Goal: Information Seeking & Learning: Learn about a topic

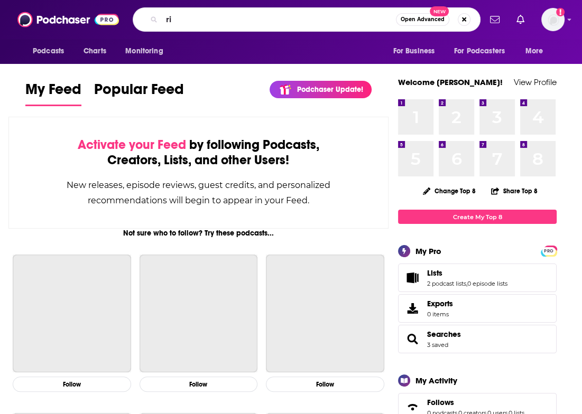
type input "r"
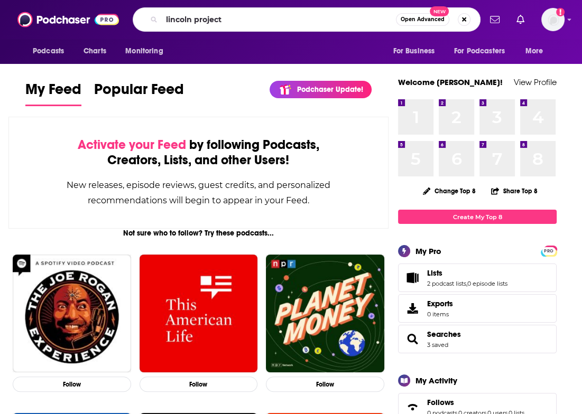
type input "lincoln project"
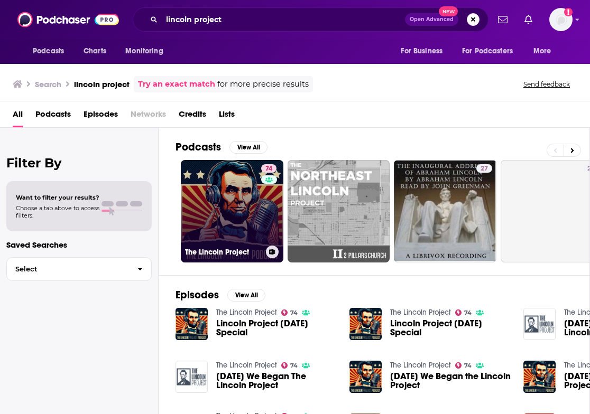
click at [222, 205] on link "74 The Lincoln Project" at bounding box center [232, 211] width 103 height 103
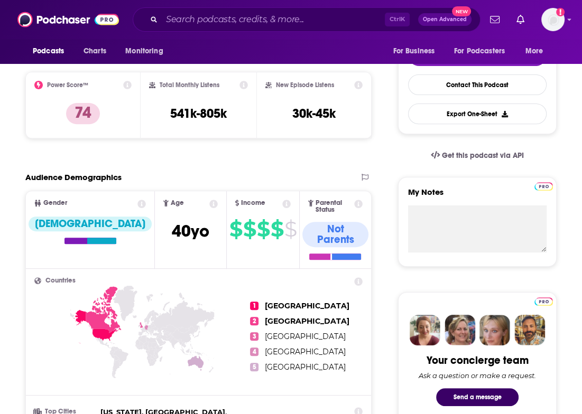
scroll to position [212, 0]
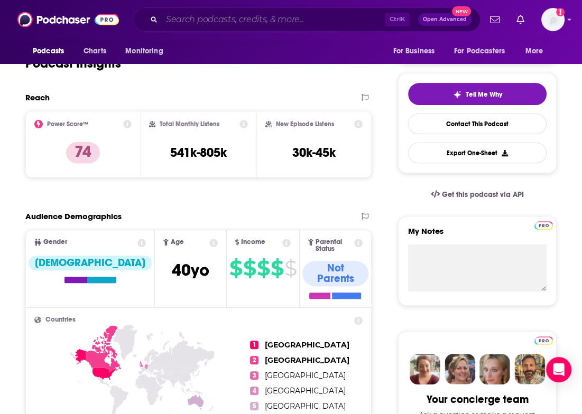
click at [267, 19] on input "Search podcasts, credits, & more..." at bounding box center [273, 19] width 223 height 17
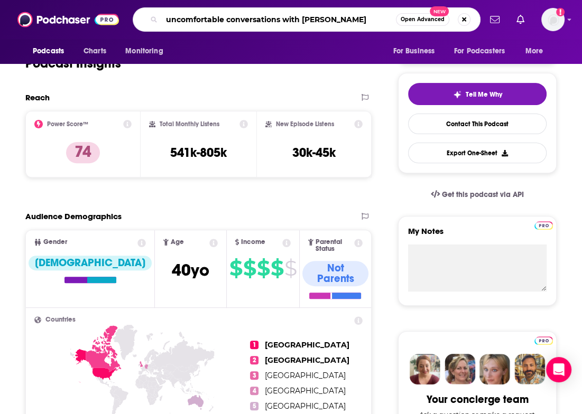
type input "uncomfortable conversations with [PERSON_NAME]"
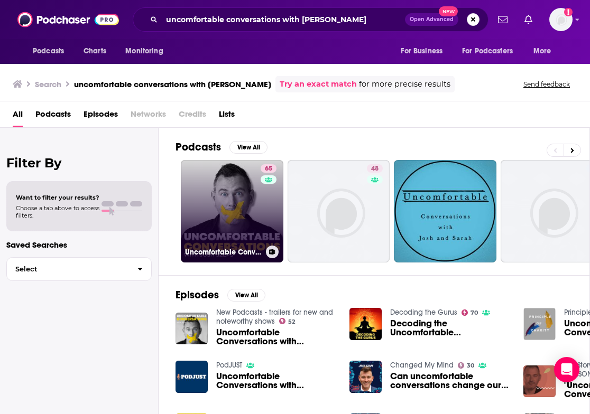
click at [225, 204] on link "65 Uncomfortable Conversations with [PERSON_NAME]" at bounding box center [232, 211] width 103 height 103
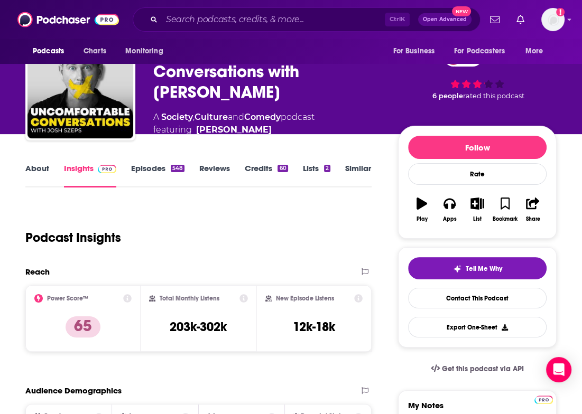
scroll to position [41, 0]
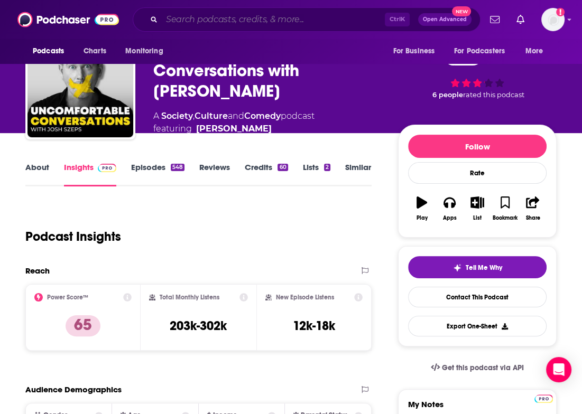
click at [217, 23] on input "Search podcasts, credits, & more..." at bounding box center [273, 19] width 223 height 17
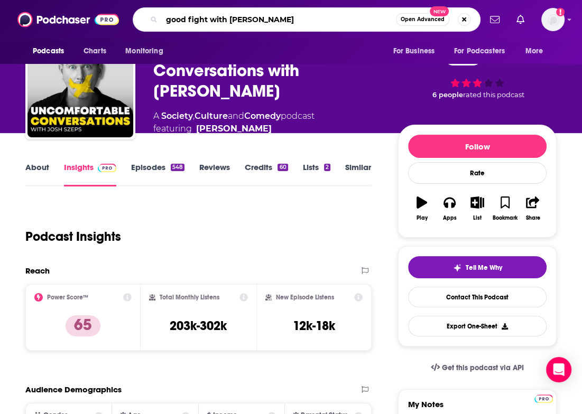
type input "good fight with [PERSON_NAME]"
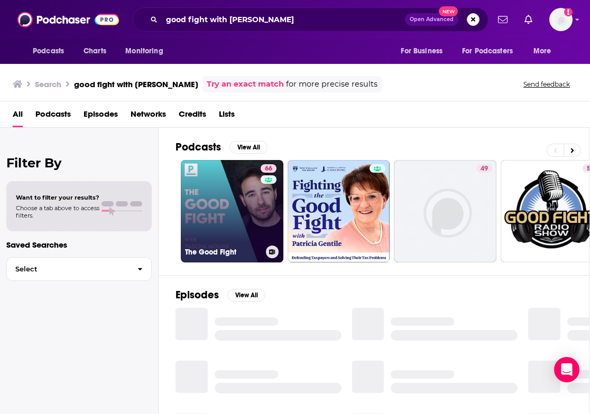
click at [228, 198] on link "66 The Good Fight" at bounding box center [232, 211] width 103 height 103
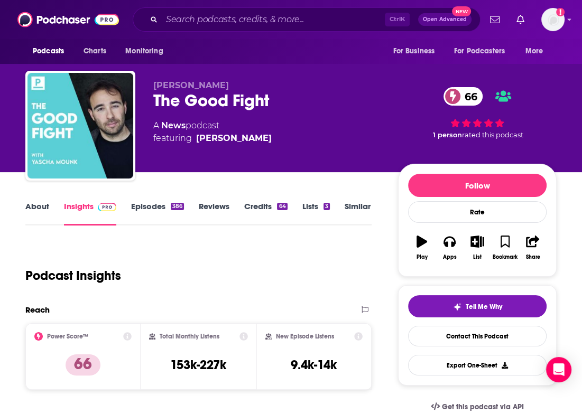
scroll to position [57, 0]
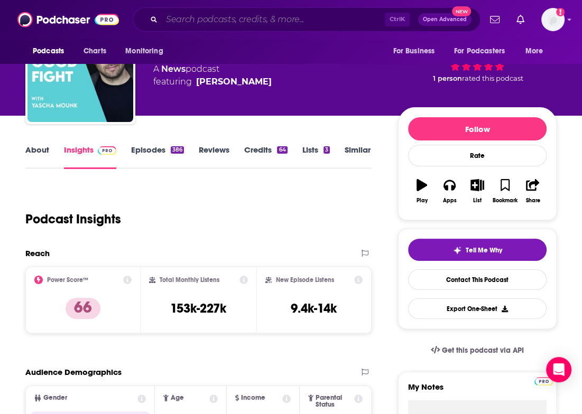
click at [209, 17] on input "Search podcasts, credits, & more..." at bounding box center [273, 19] width 223 height 17
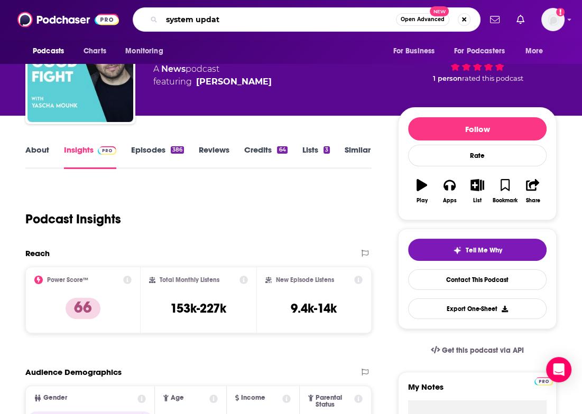
type input "system update"
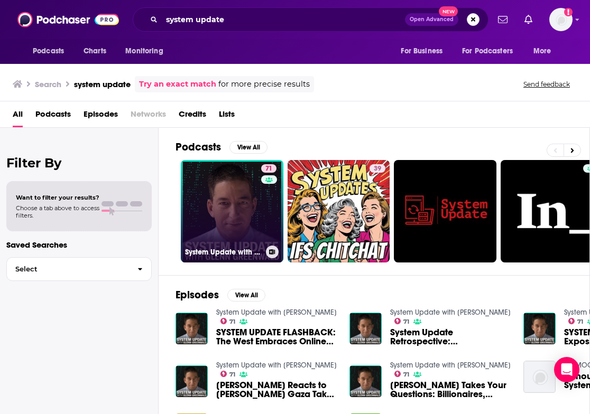
click at [209, 183] on link "71 System Update with [PERSON_NAME]" at bounding box center [232, 211] width 103 height 103
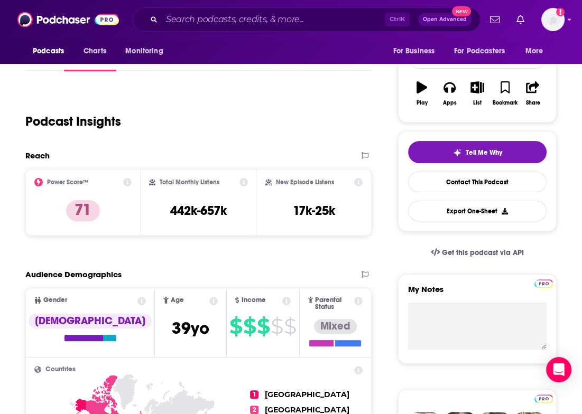
scroll to position [154, 0]
click at [260, 14] on input "Search podcasts, credits, & more..." at bounding box center [273, 19] width 223 height 17
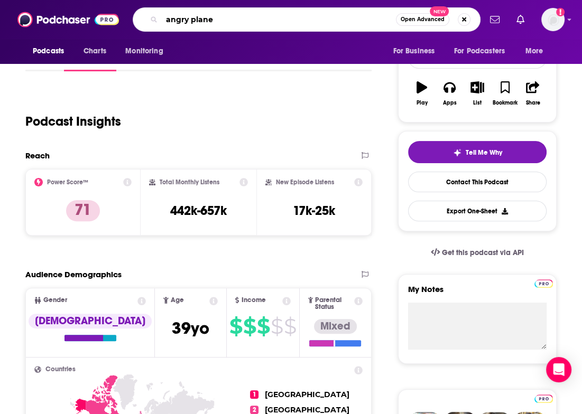
type input "angry planet"
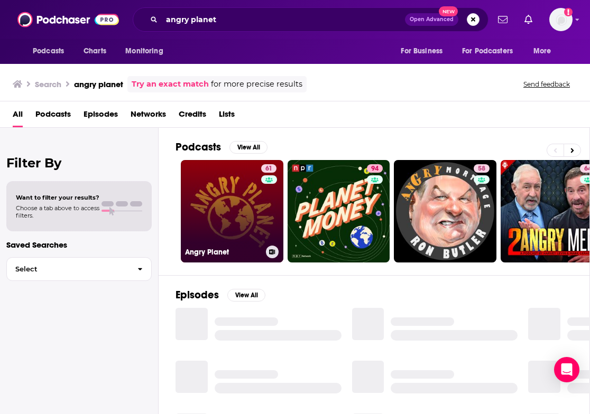
click at [228, 203] on link "61 Angry Planet" at bounding box center [232, 211] width 103 height 103
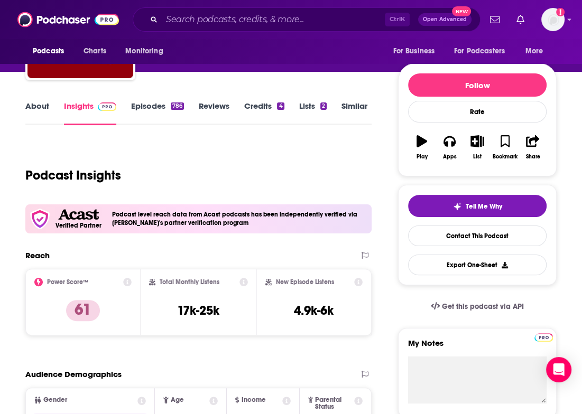
scroll to position [101, 0]
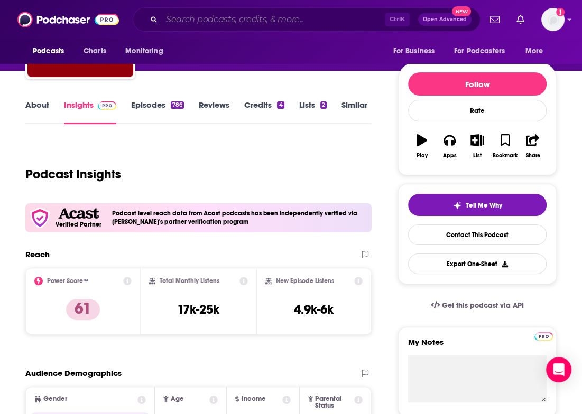
click at [345, 21] on input "Search podcasts, credits, & more..." at bounding box center [273, 19] width 223 height 17
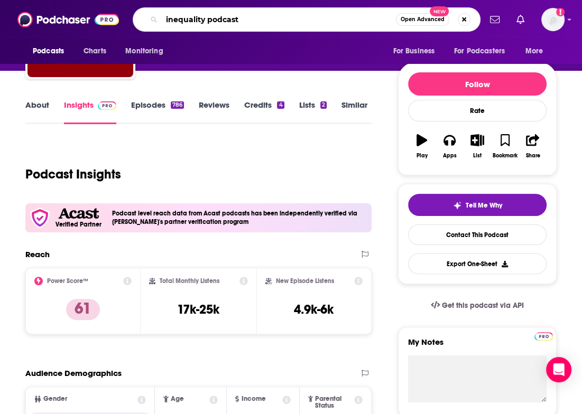
type input "inequality podcast"
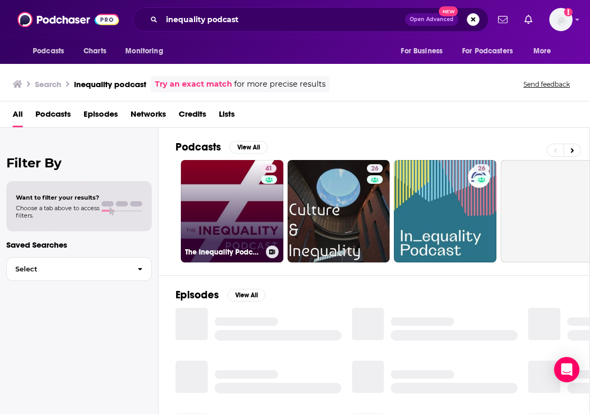
click at [240, 201] on link "41 The Inequality Podcast" at bounding box center [232, 211] width 103 height 103
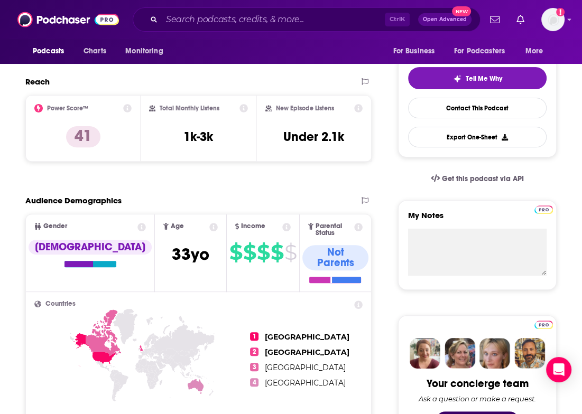
scroll to position [229, 0]
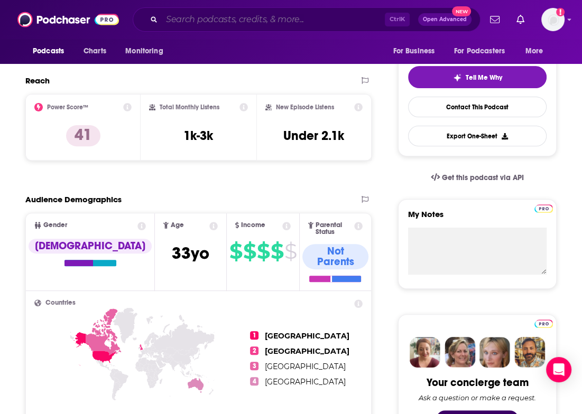
click at [351, 25] on input "Search podcasts, credits, & more..." at bounding box center [273, 19] width 223 height 17
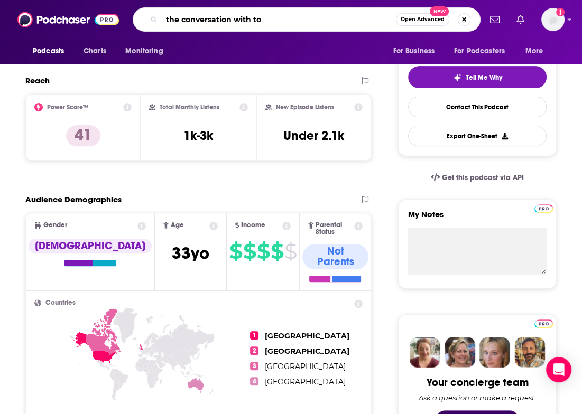
type input "the conversation with [PERSON_NAME]"
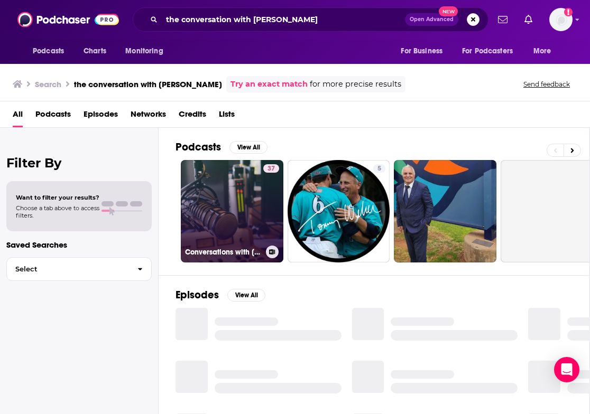
click at [240, 201] on link "37 Conversations with [PERSON_NAME]" at bounding box center [232, 211] width 103 height 103
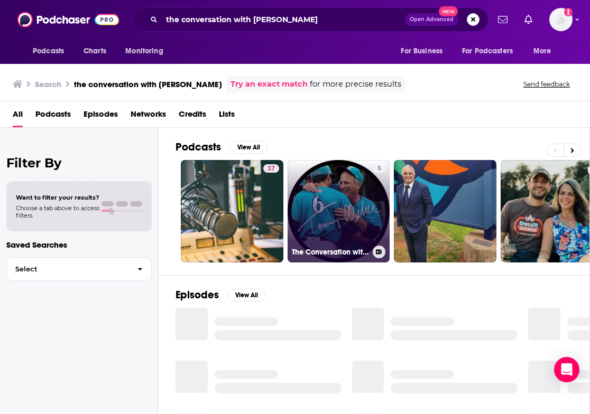
click at [349, 203] on link "5 The Conversation with [PERSON_NAME]" at bounding box center [338, 211] width 103 height 103
